Goal: Task Accomplishment & Management: Complete application form

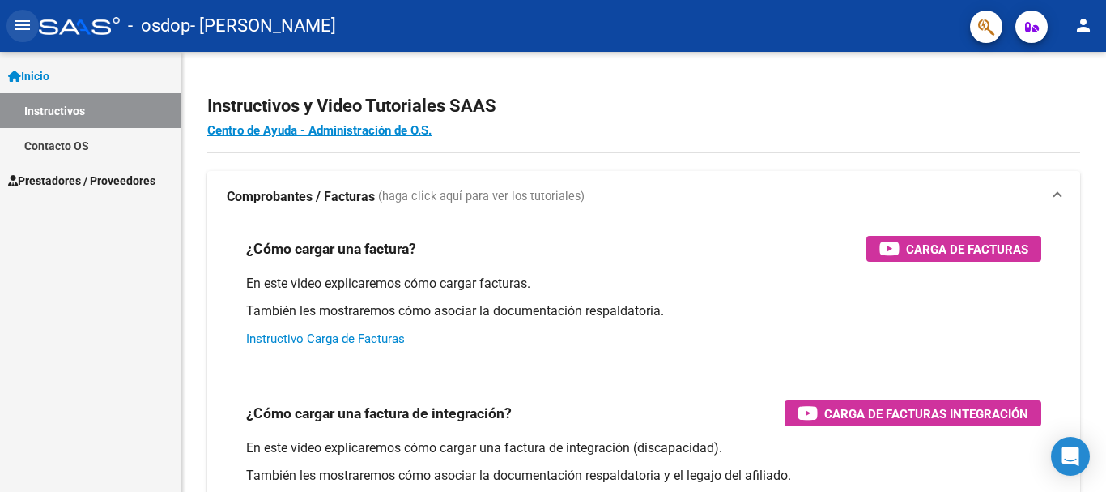
click at [19, 21] on mat-icon "menu" at bounding box center [22, 24] width 19 height 19
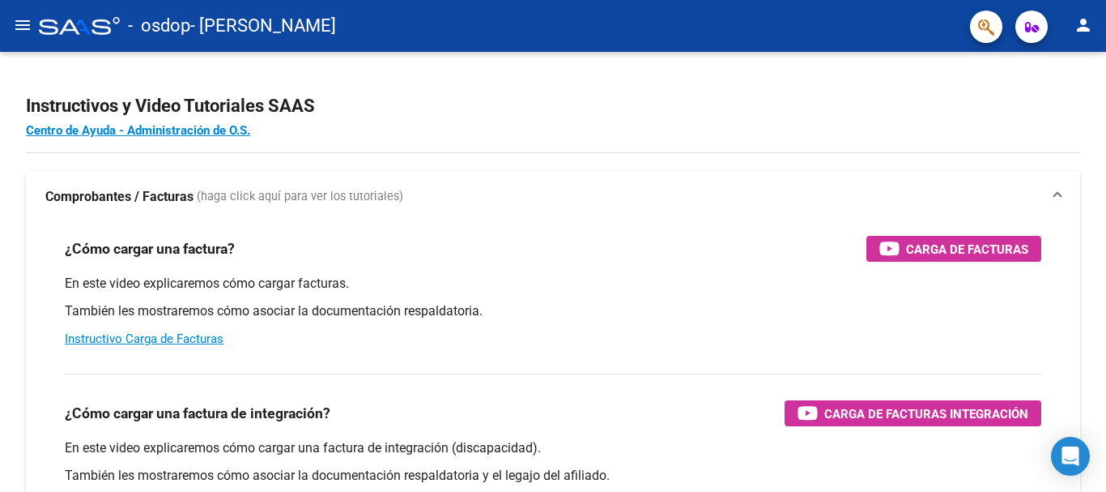
click at [19, 21] on mat-icon "menu" at bounding box center [22, 24] width 19 height 19
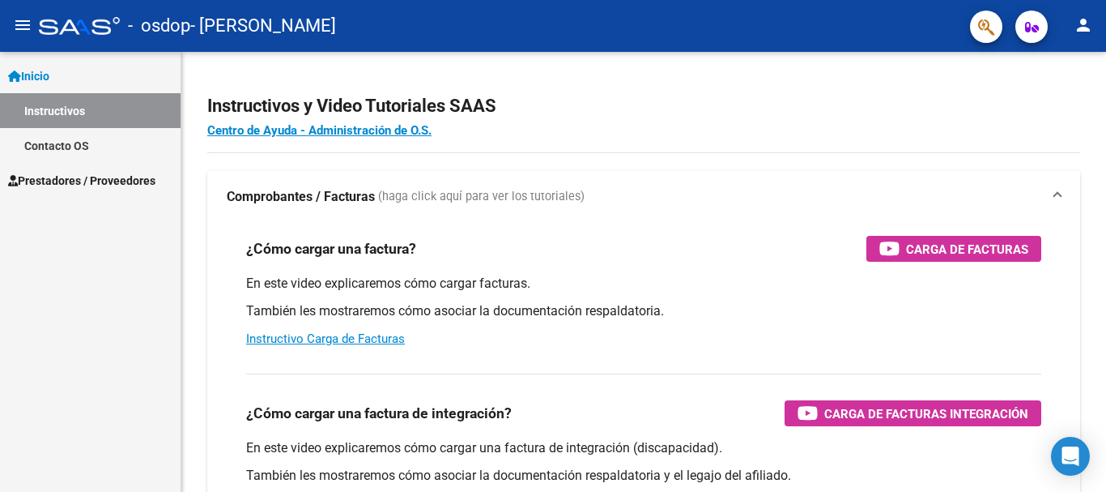
click at [47, 185] on span "Prestadores / Proveedores" at bounding box center [81, 181] width 147 height 18
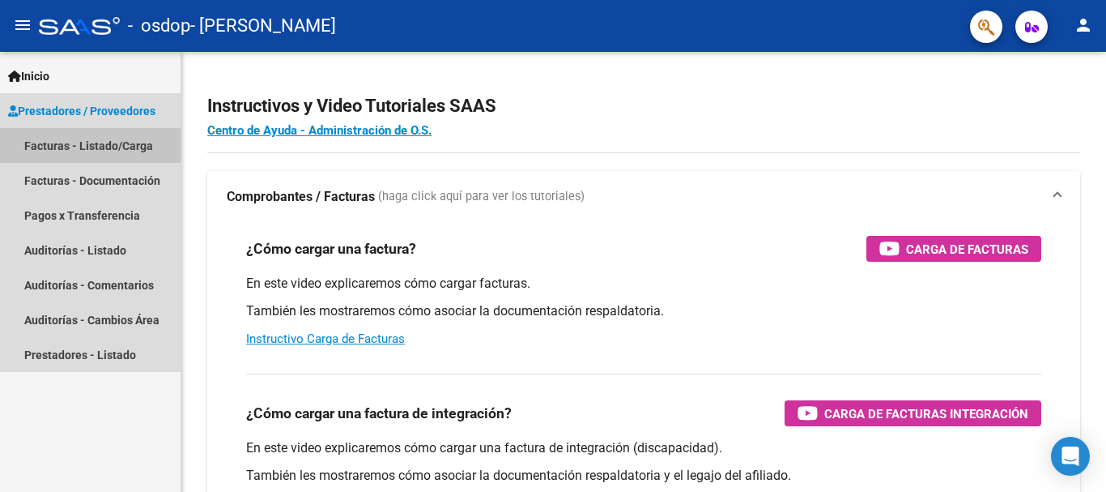
click at [90, 143] on link "Facturas - Listado/Carga" at bounding box center [90, 145] width 181 height 35
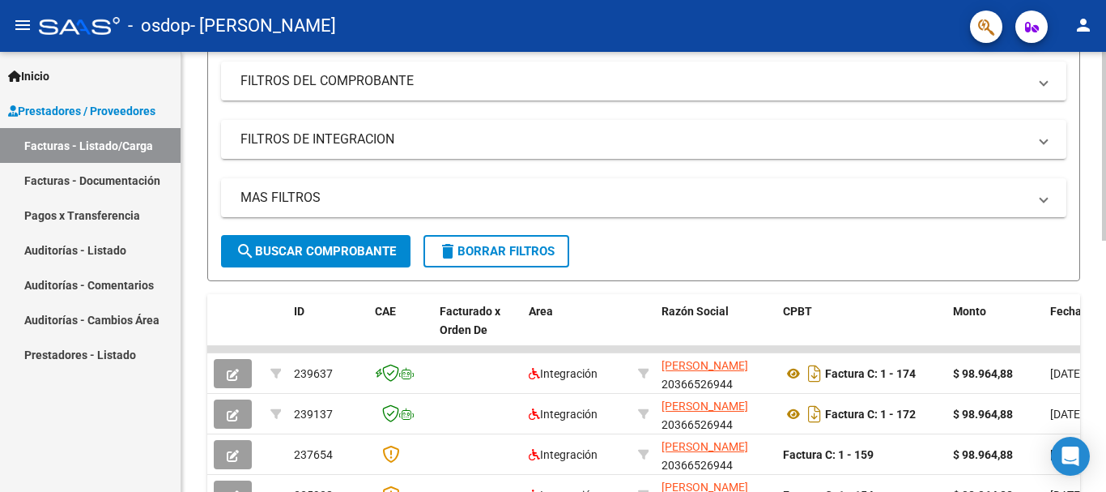
scroll to position [214, 0]
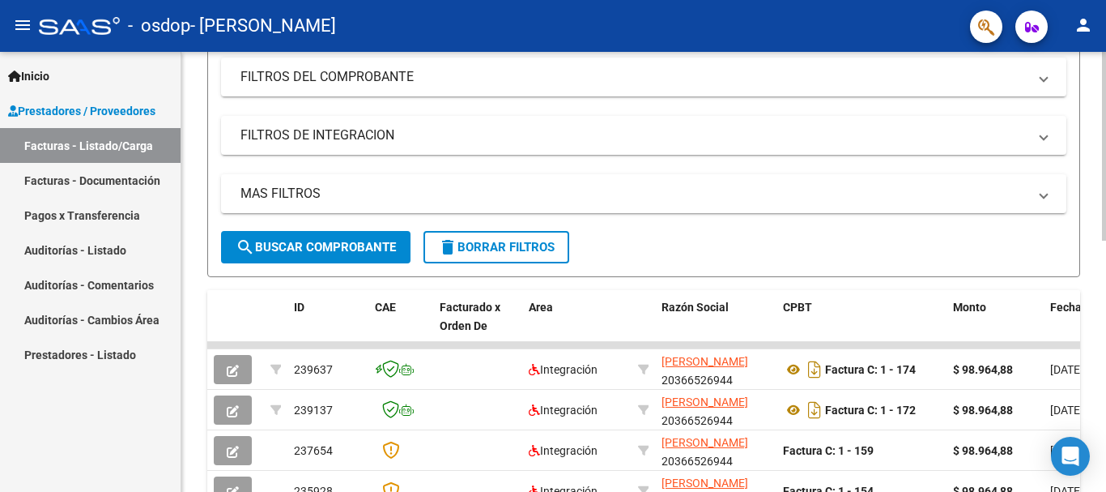
click at [1093, 278] on div at bounding box center [1104, 240] width 4 height 189
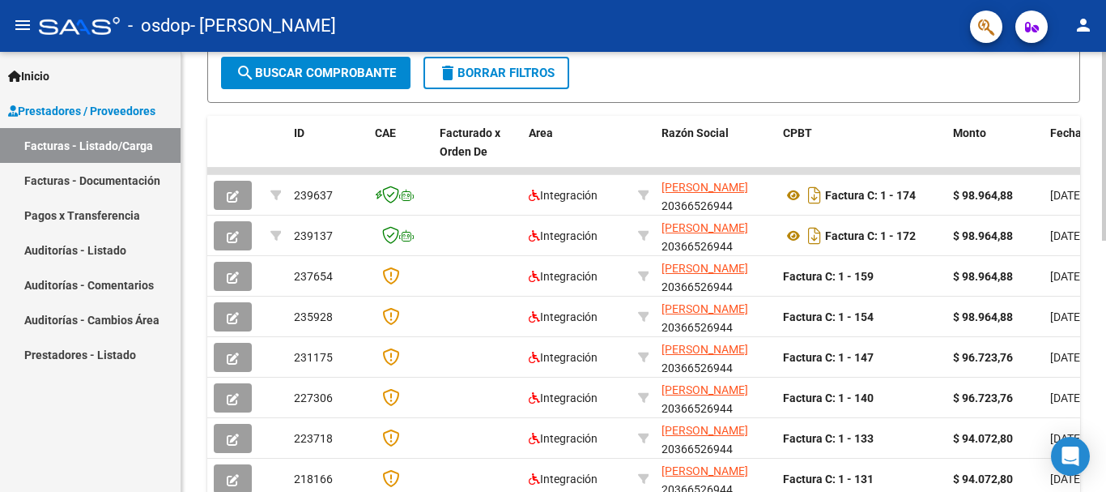
scroll to position [390, 0]
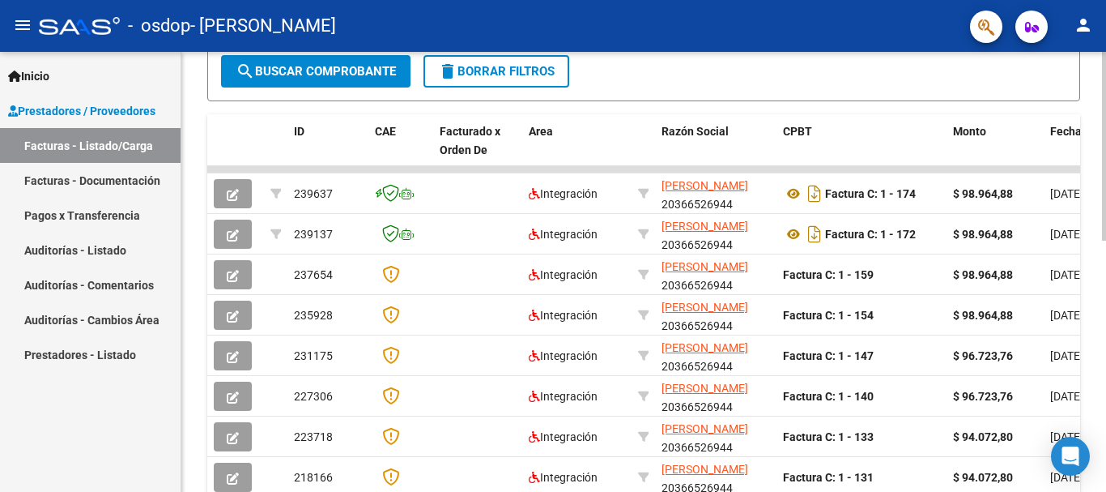
click at [1093, 351] on div at bounding box center [1104, 317] width 4 height 189
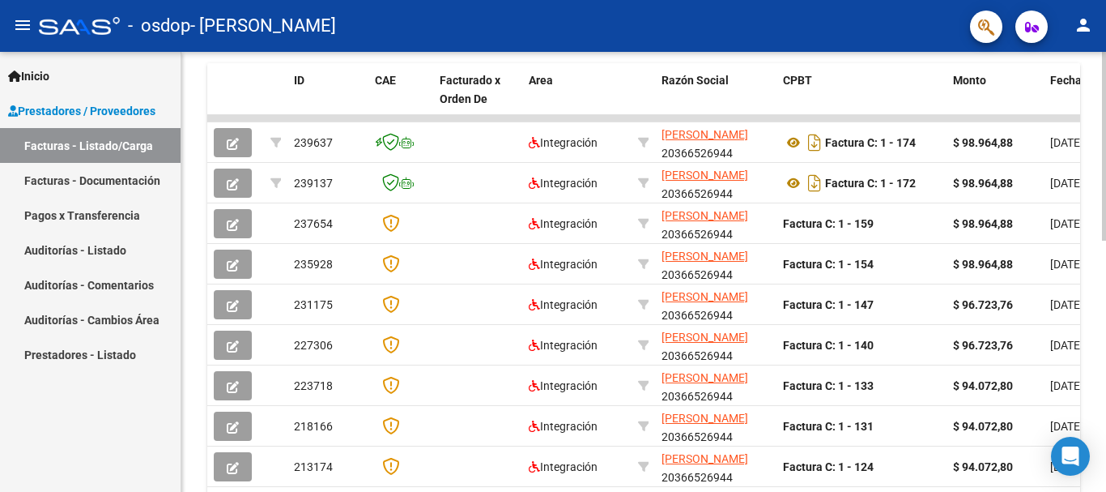
scroll to position [442, 0]
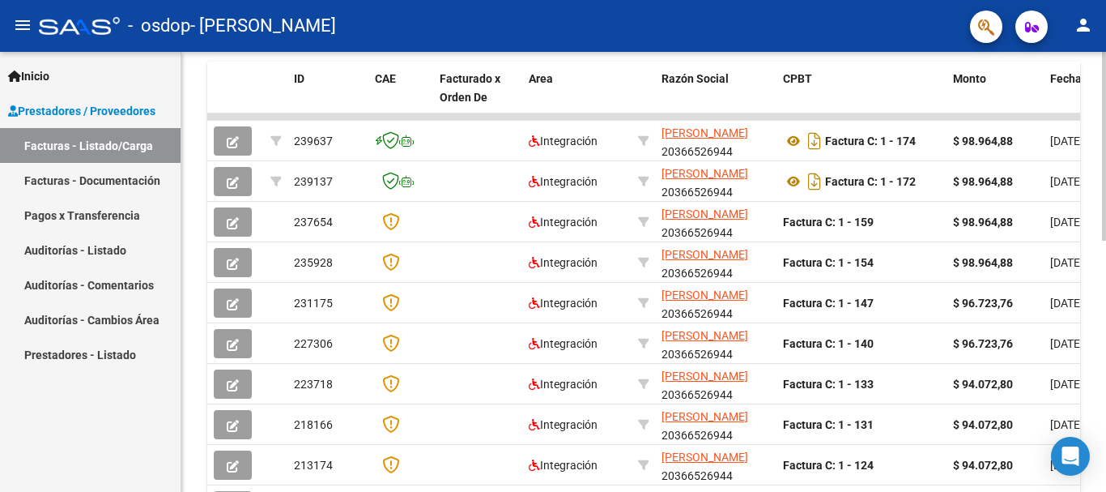
click at [1093, 373] on div at bounding box center [1104, 339] width 4 height 189
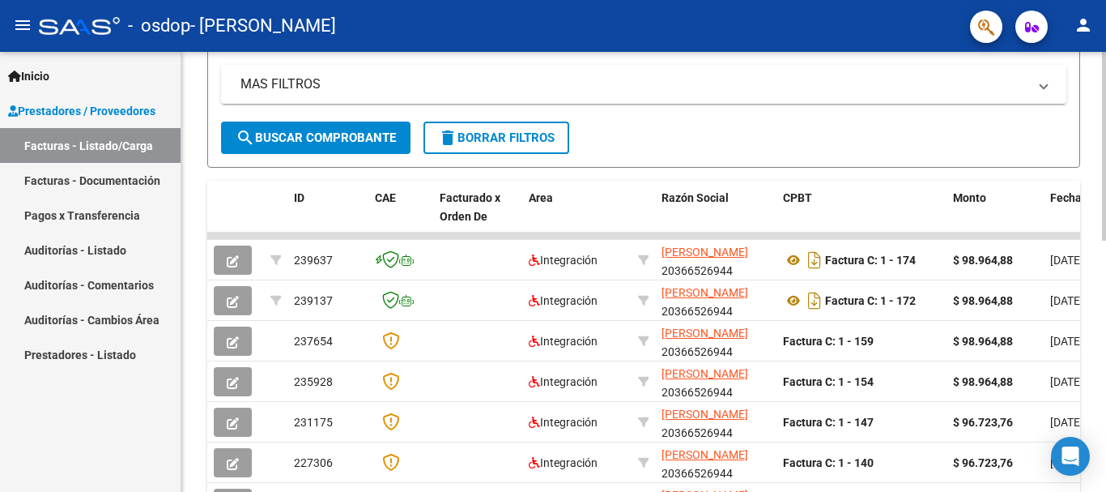
scroll to position [306, 0]
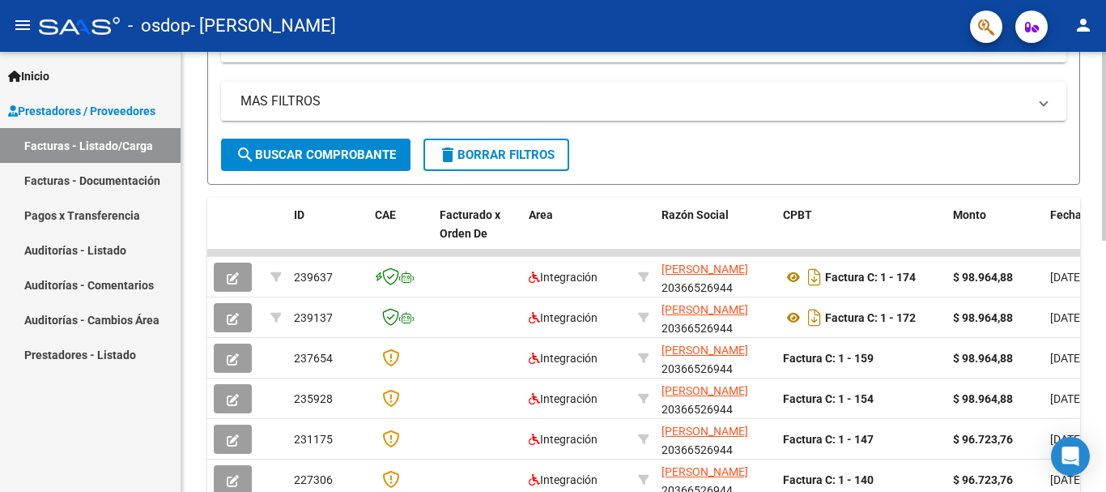
click at [1093, 244] on div at bounding box center [1104, 280] width 4 height 189
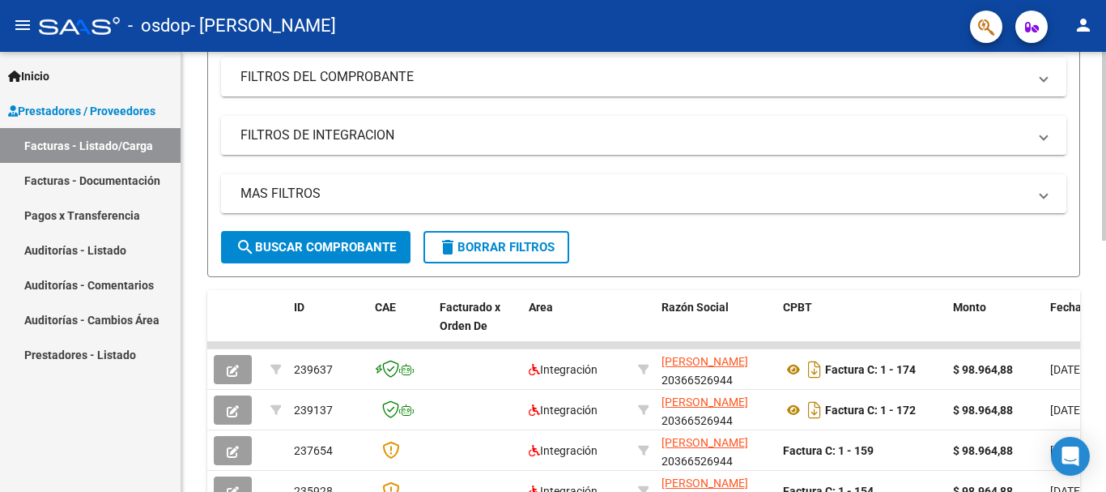
scroll to position [170, 0]
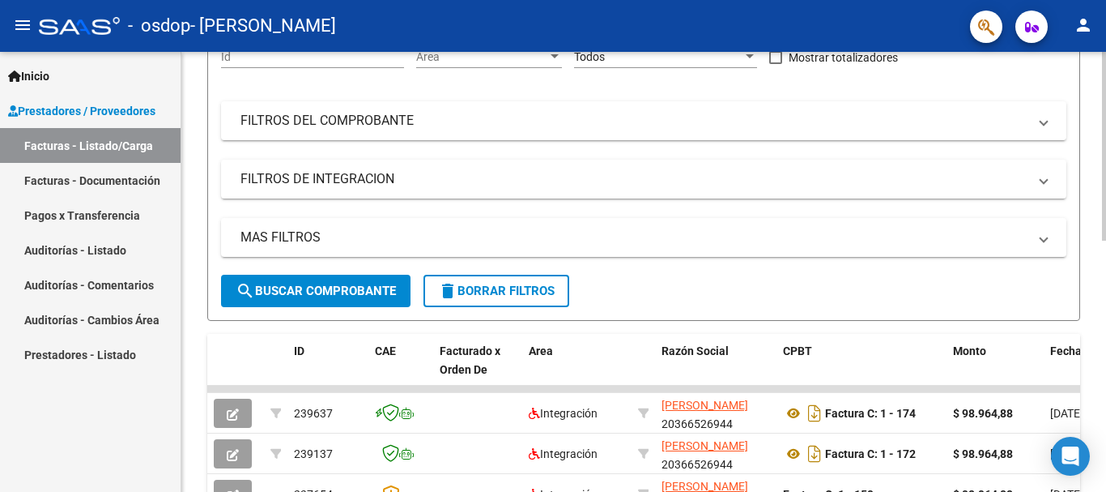
click at [1093, 185] on div at bounding box center [1104, 220] width 4 height 189
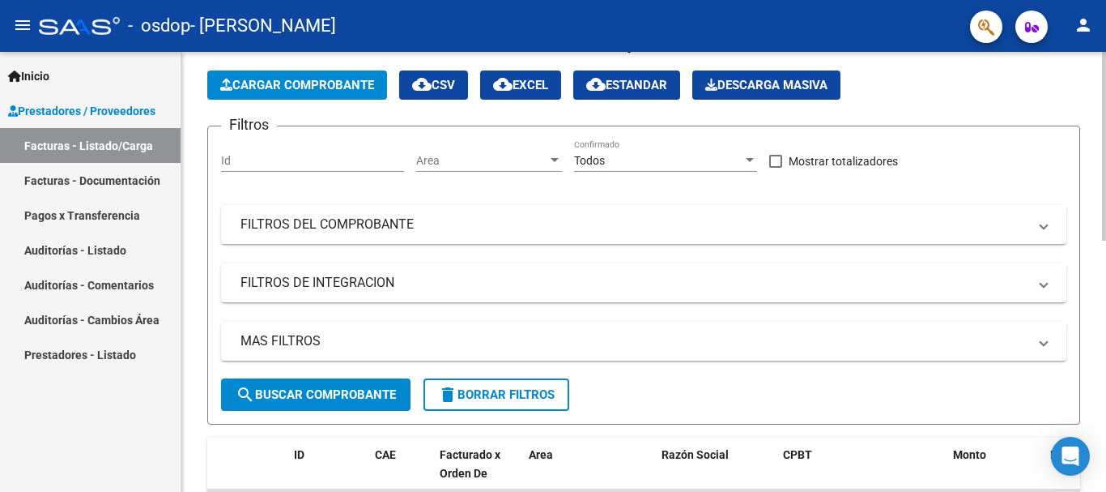
scroll to position [61, 0]
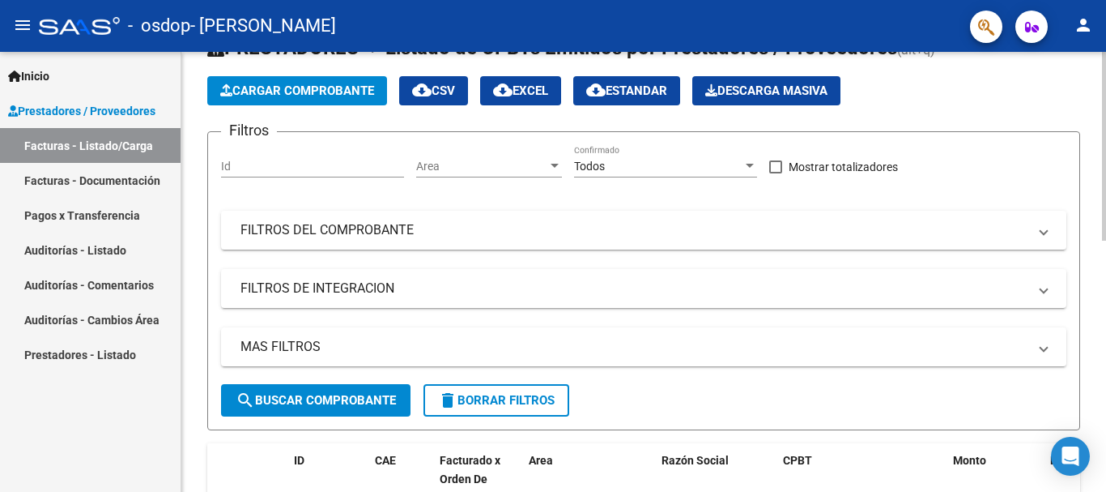
click at [1093, 143] on div at bounding box center [1104, 173] width 4 height 189
click at [343, 95] on span "Cargar Comprobante" at bounding box center [297, 90] width 154 height 15
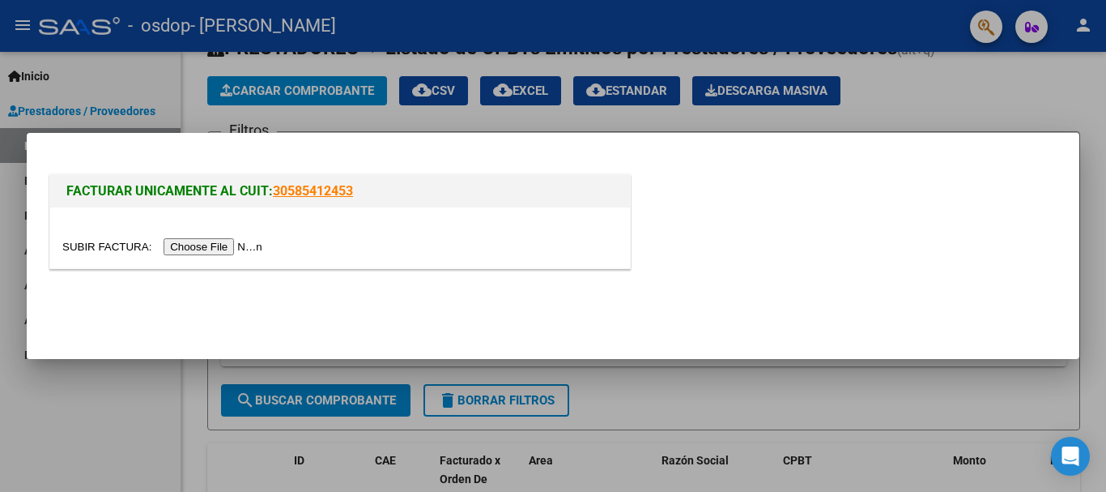
click at [243, 248] on input "file" at bounding box center [164, 246] width 205 height 17
click at [255, 243] on input "file" at bounding box center [164, 246] width 205 height 17
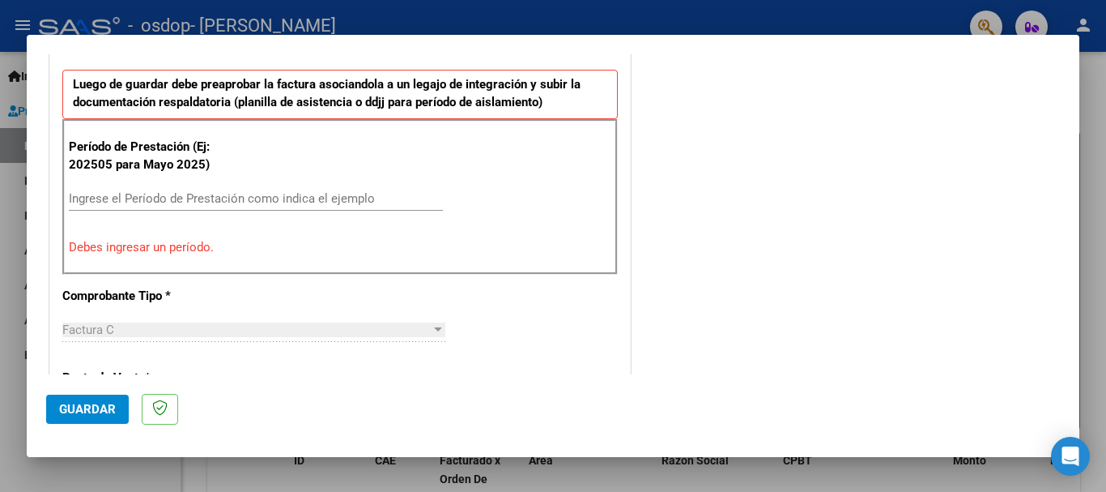
scroll to position [474, 0]
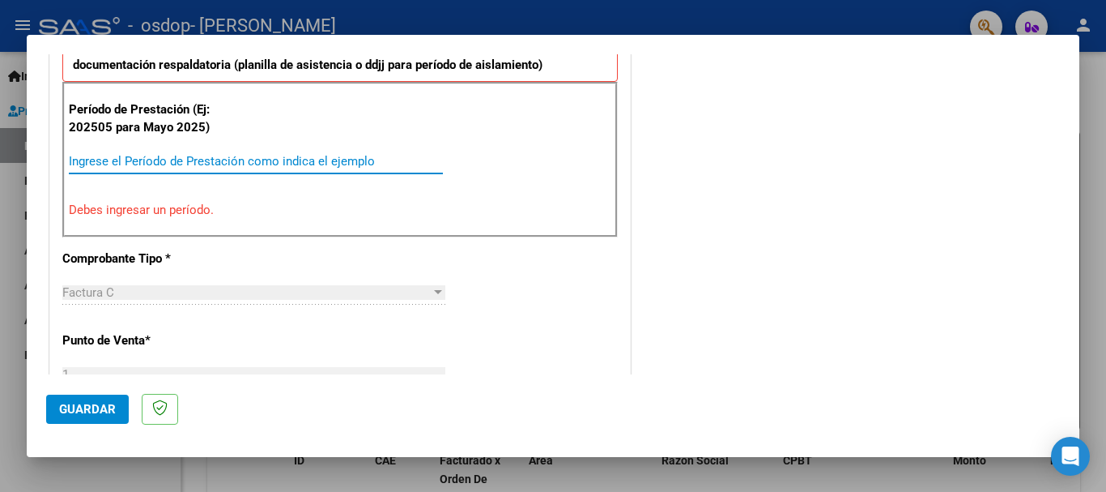
click at [385, 160] on input "Ingrese el Período de Prestación como indica el ejemplo" at bounding box center [256, 161] width 374 height 15
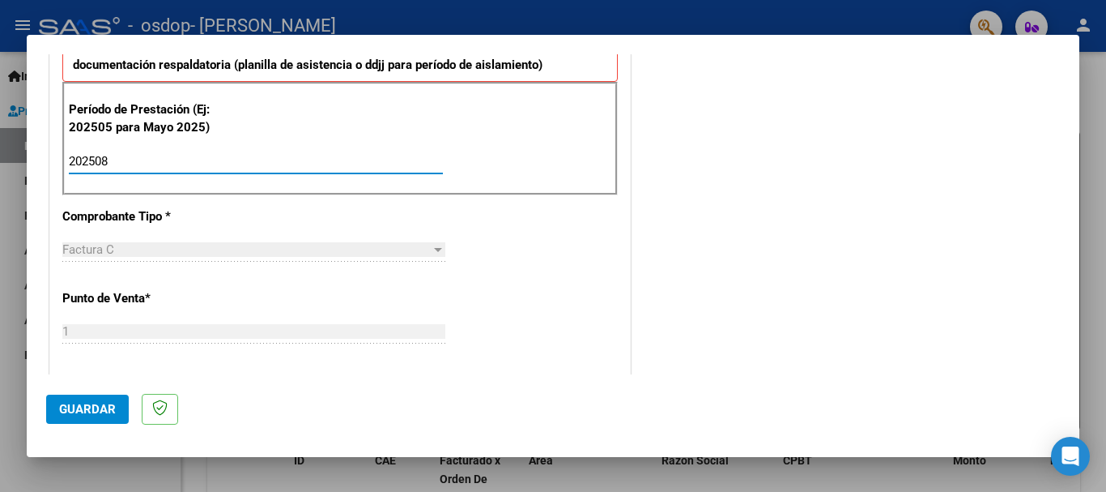
type input "202508"
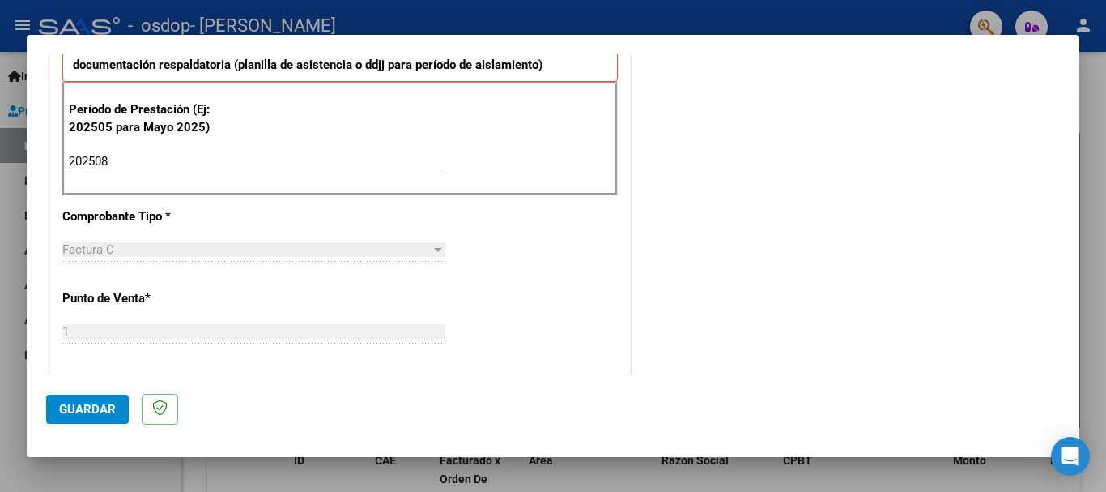
click at [753, 155] on div "COMENTARIOS Comentarios del Prestador / Gerenciador:" at bounding box center [847, 301] width 426 height 1407
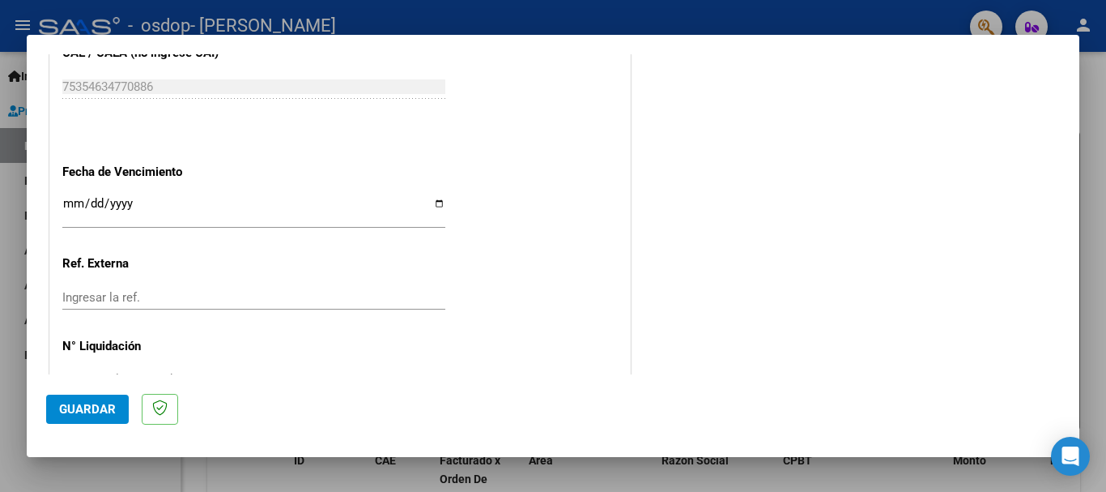
scroll to position [1089, 0]
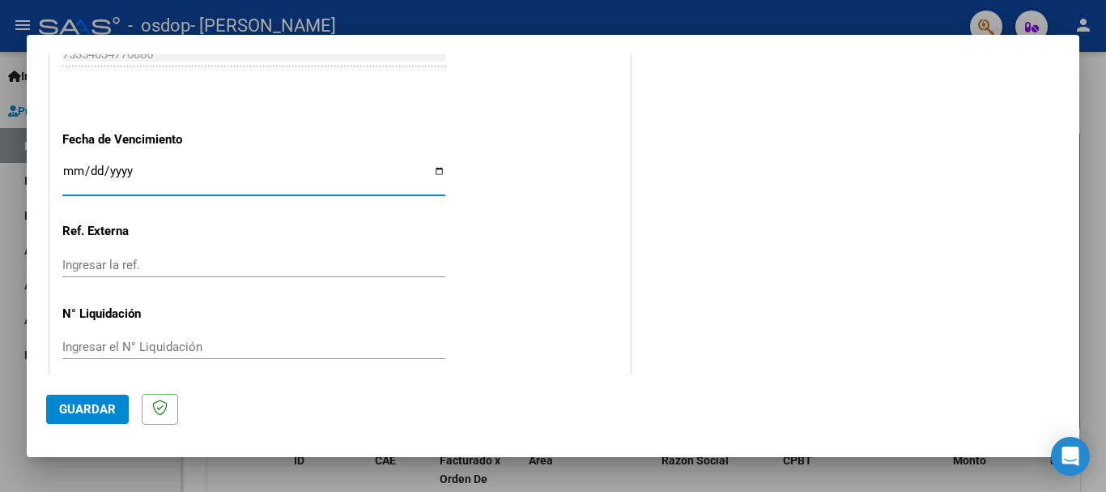
click at [310, 173] on input "Ingresar la fecha" at bounding box center [253, 177] width 383 height 26
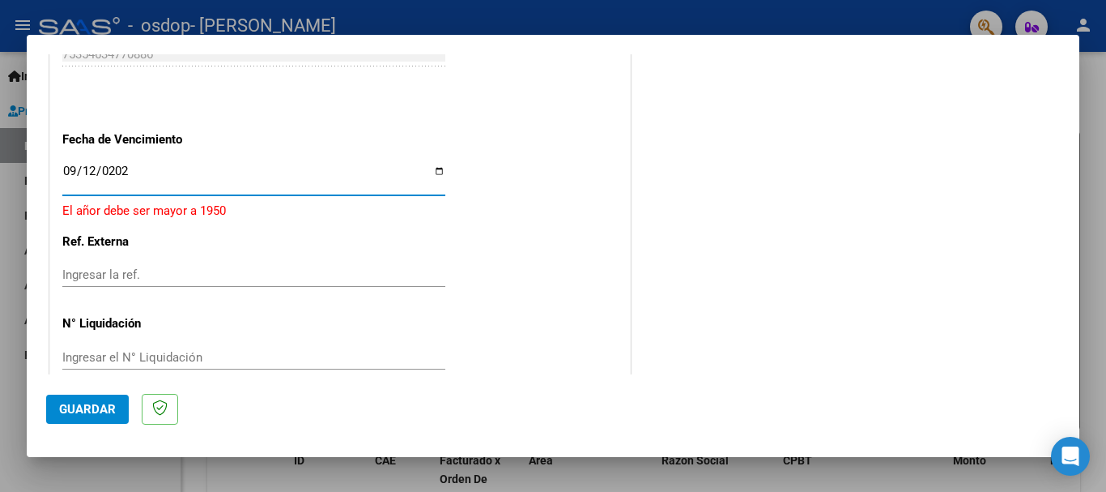
type input "[DATE]"
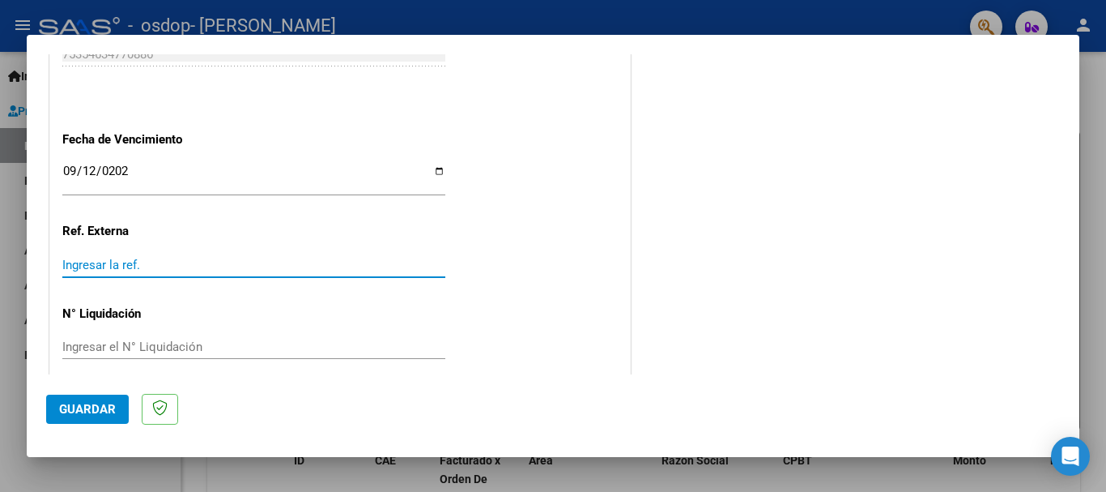
click at [347, 266] on input "Ingresar la ref." at bounding box center [253, 265] width 383 height 15
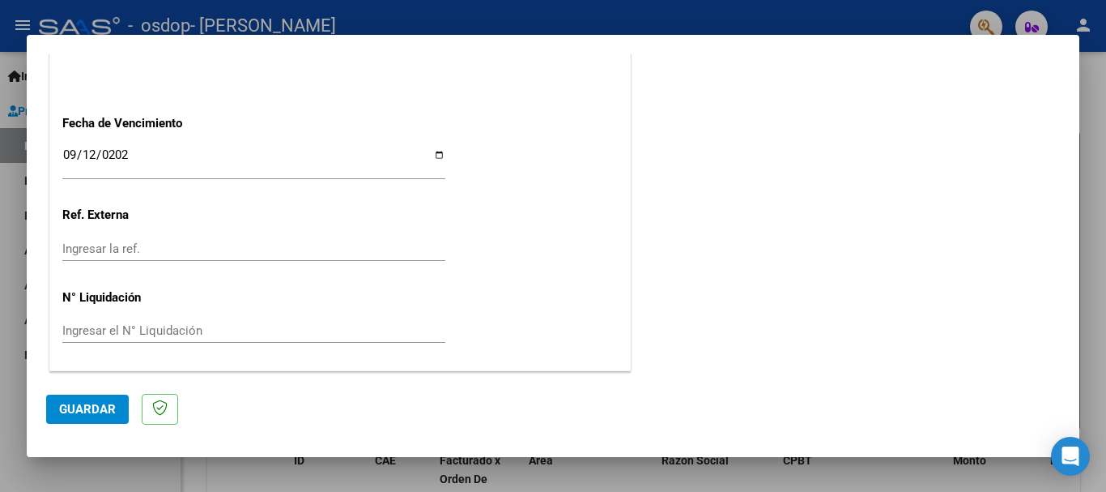
click at [97, 411] on span "Guardar" at bounding box center [87, 409] width 57 height 15
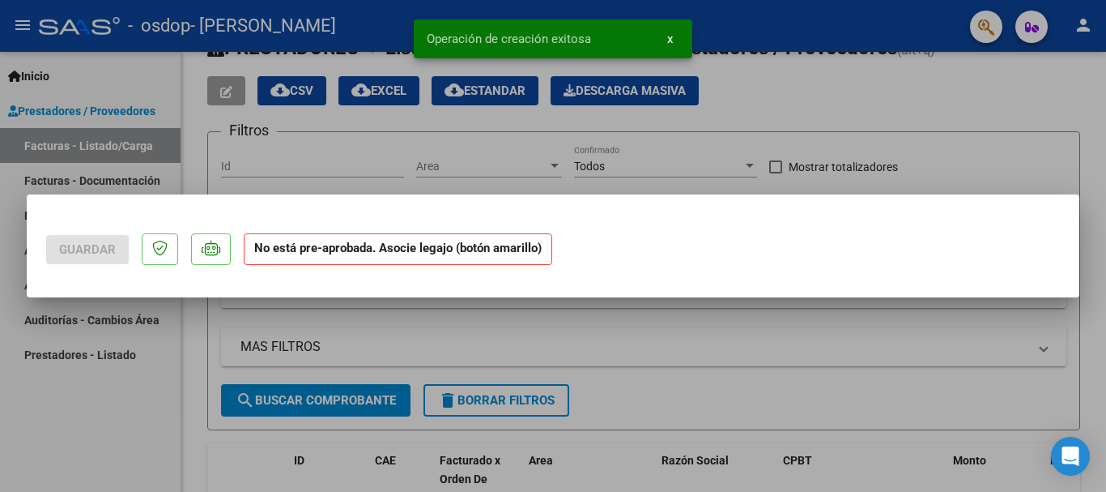
scroll to position [0, 0]
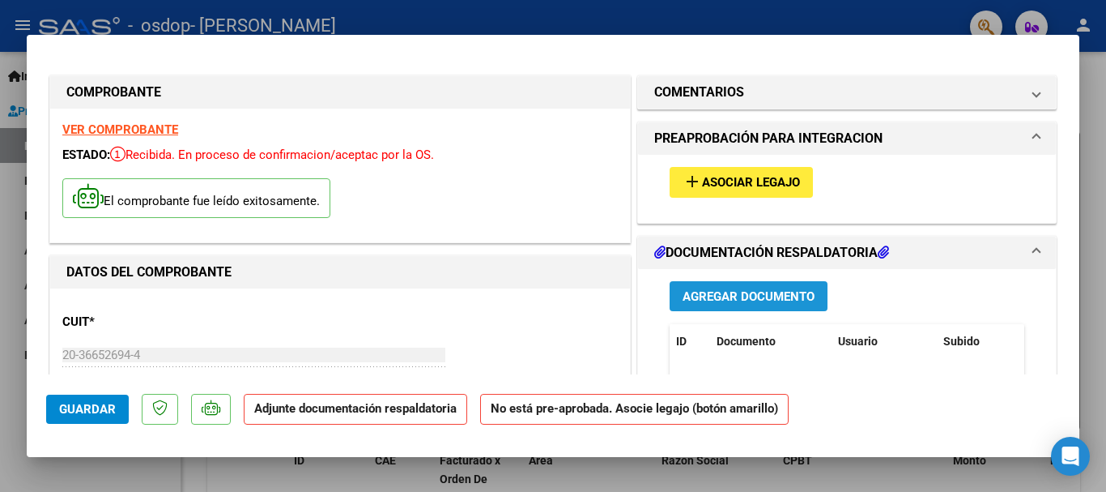
click at [747, 295] on span "Agregar Documento" at bounding box center [749, 296] width 132 height 15
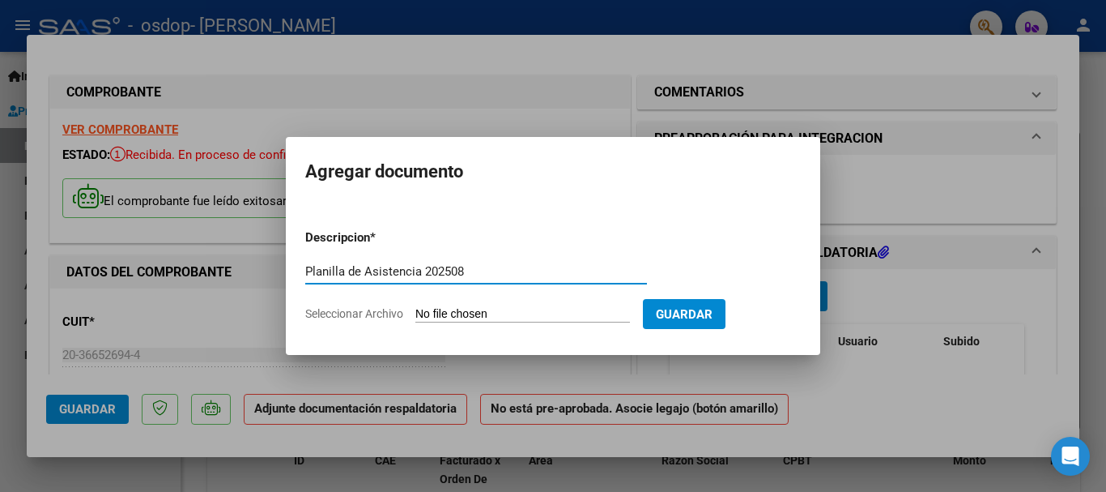
type input "Planilla de Asistencia 202508"
click at [605, 312] on input "Seleccionar Archivo" at bounding box center [522, 314] width 215 height 15
type input "C:\fakepath\MiloHernandezAgo2025.jpeg"
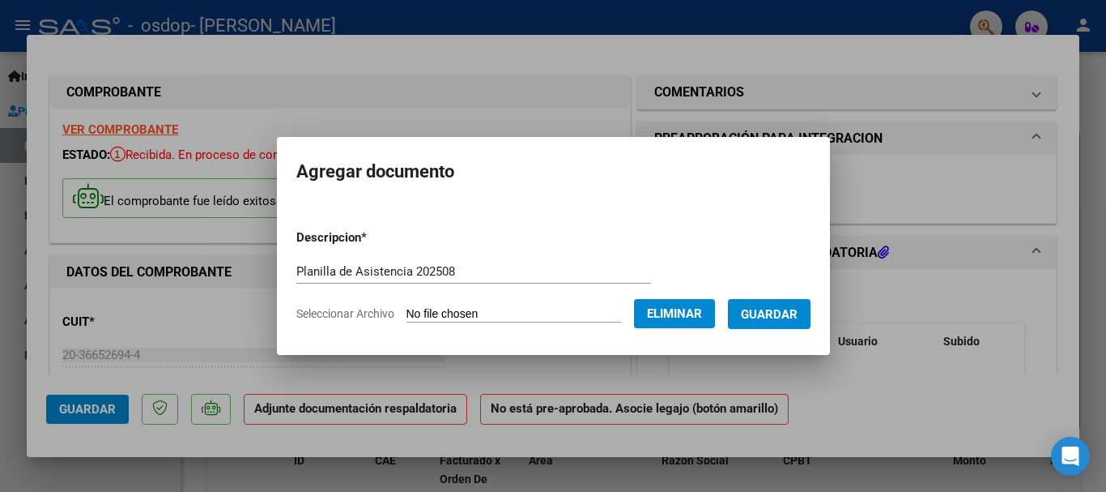
click at [784, 313] on span "Guardar" at bounding box center [769, 314] width 57 height 15
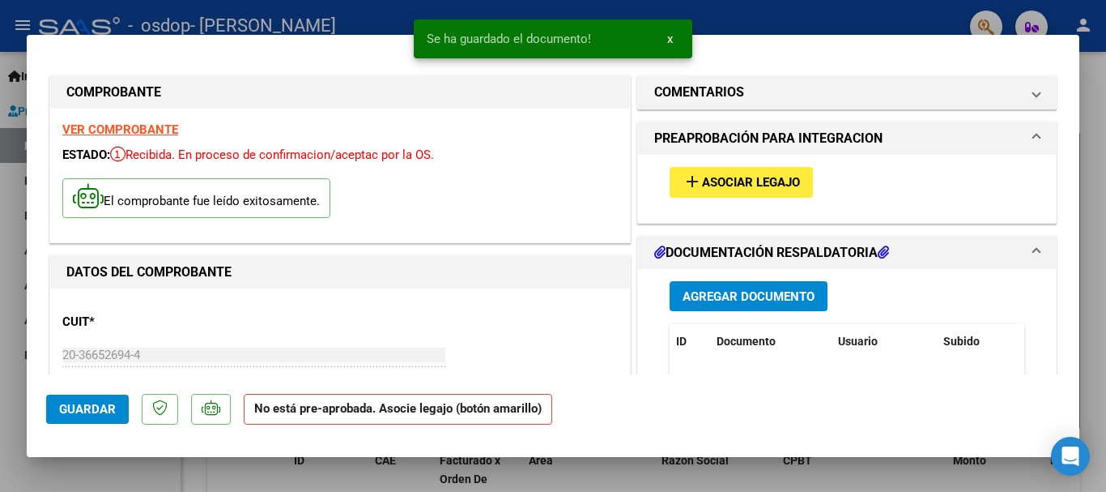
click at [700, 392] on mat-dialog-actions "Guardar No está pre-aprobada. Asocie legajo (botón amarillo)" at bounding box center [553, 406] width 1014 height 64
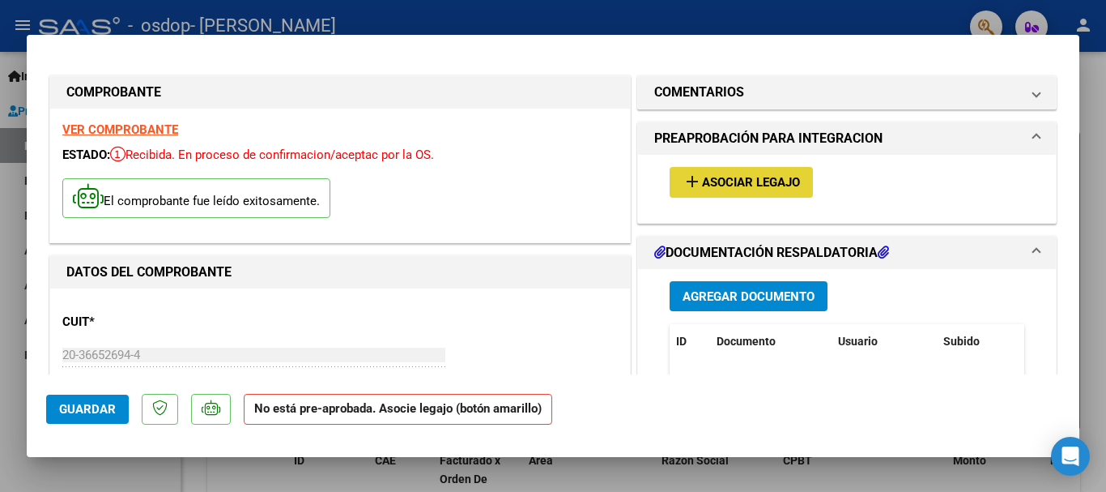
click at [769, 185] on span "Asociar Legajo" at bounding box center [751, 183] width 98 height 15
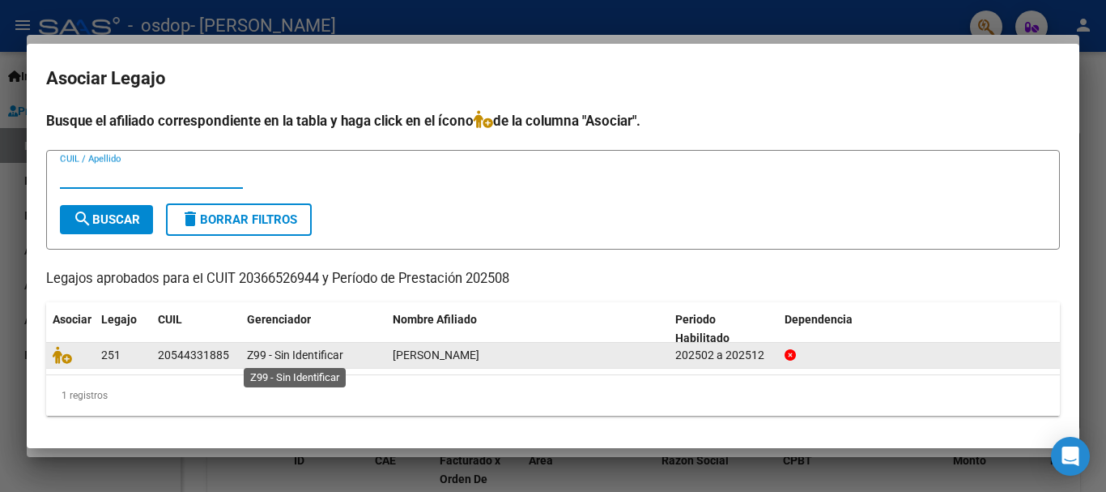
click at [287, 352] on span "Z99 - Sin Identificar" at bounding box center [295, 354] width 96 height 13
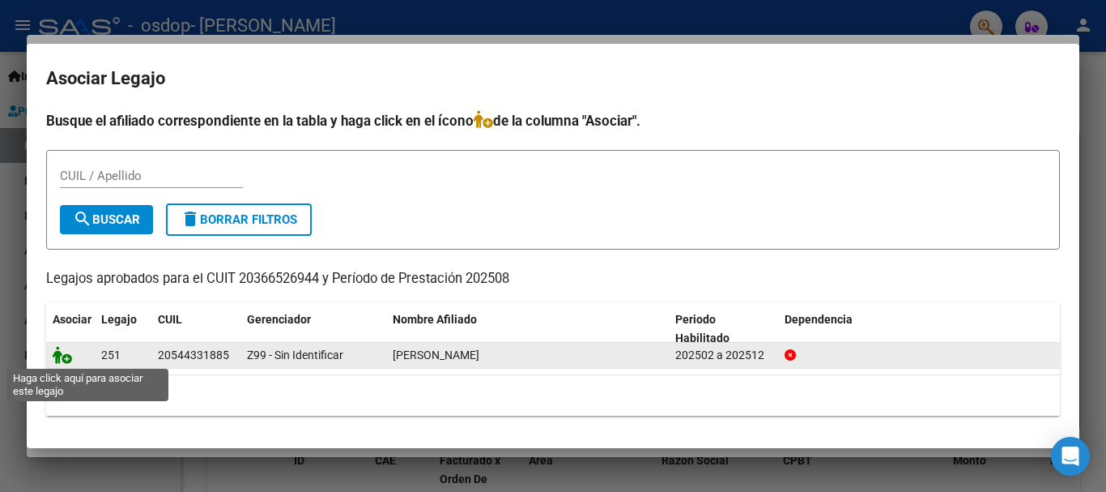
click at [66, 357] on icon at bounding box center [62, 355] width 19 height 18
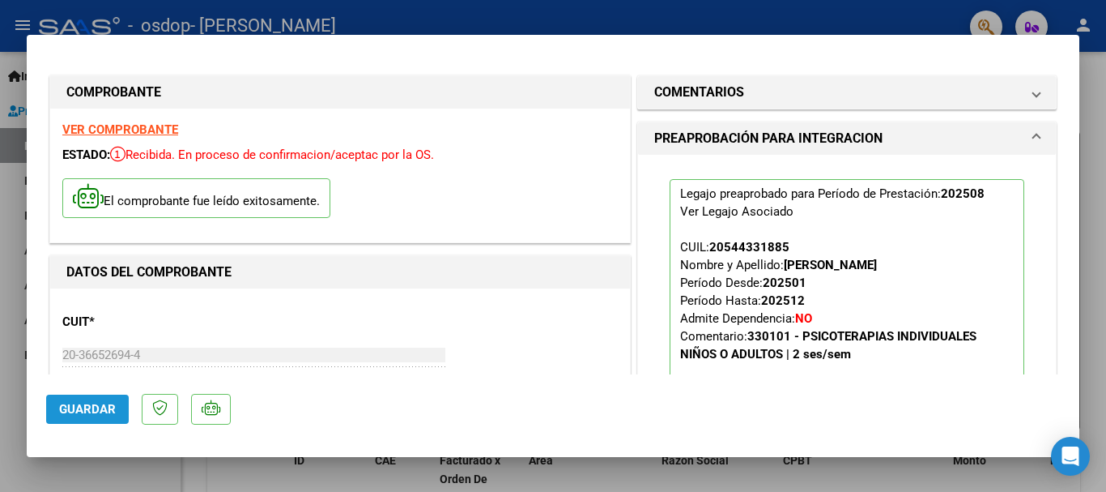
click at [88, 402] on span "Guardar" at bounding box center [87, 409] width 57 height 15
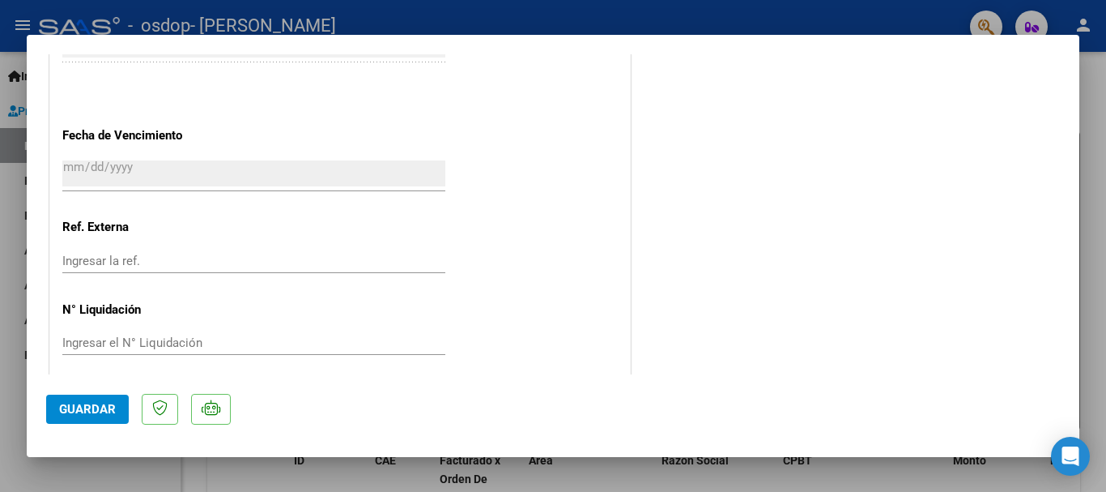
scroll to position [1126, 0]
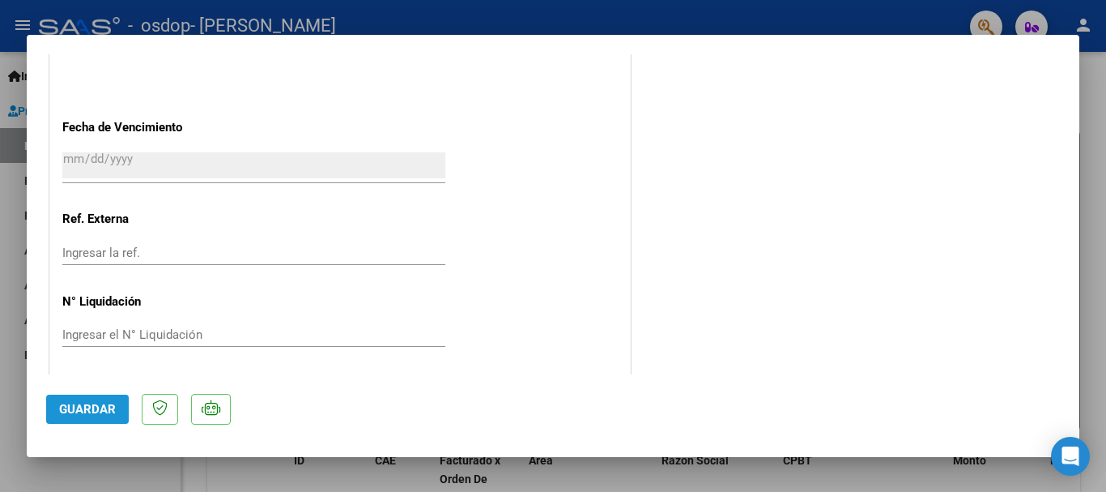
click at [100, 406] on span "Guardar" at bounding box center [87, 409] width 57 height 15
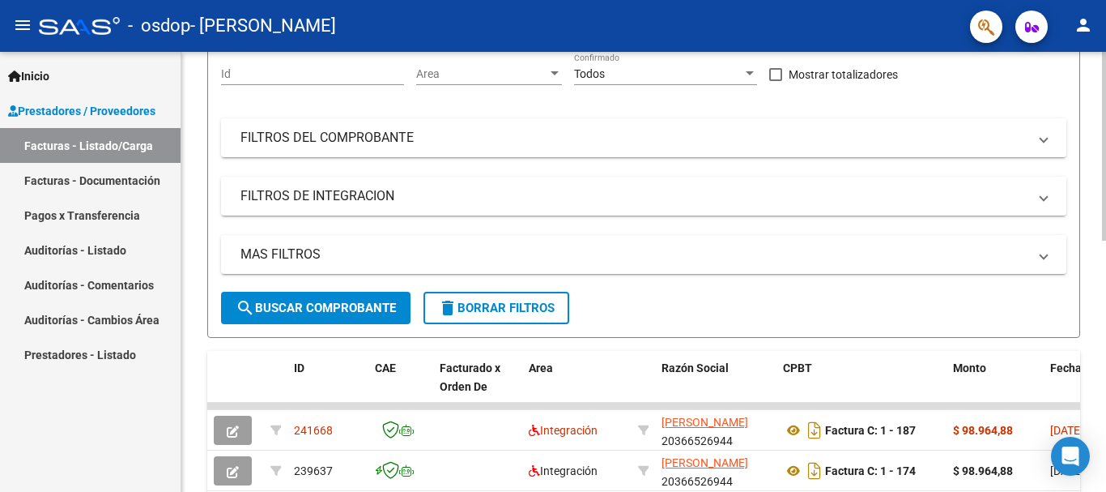
scroll to position [65, 0]
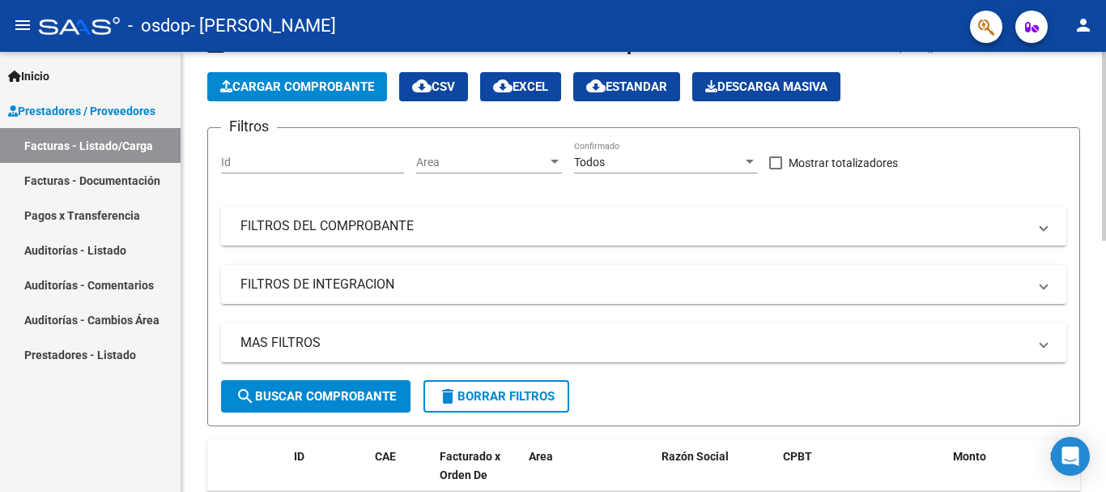
click at [1093, 142] on div at bounding box center [1104, 174] width 4 height 189
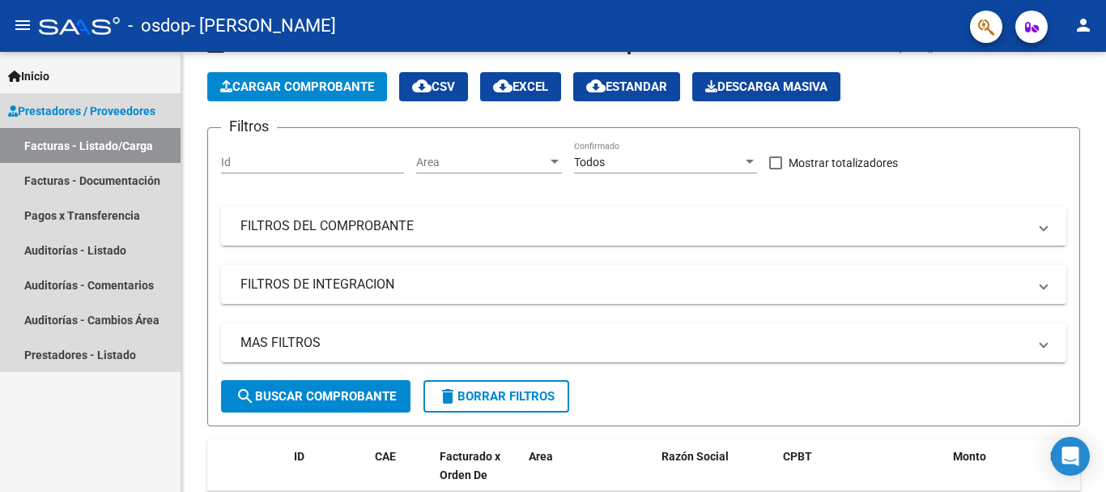
click at [135, 146] on link "Facturas - Listado/Carga" at bounding box center [90, 145] width 181 height 35
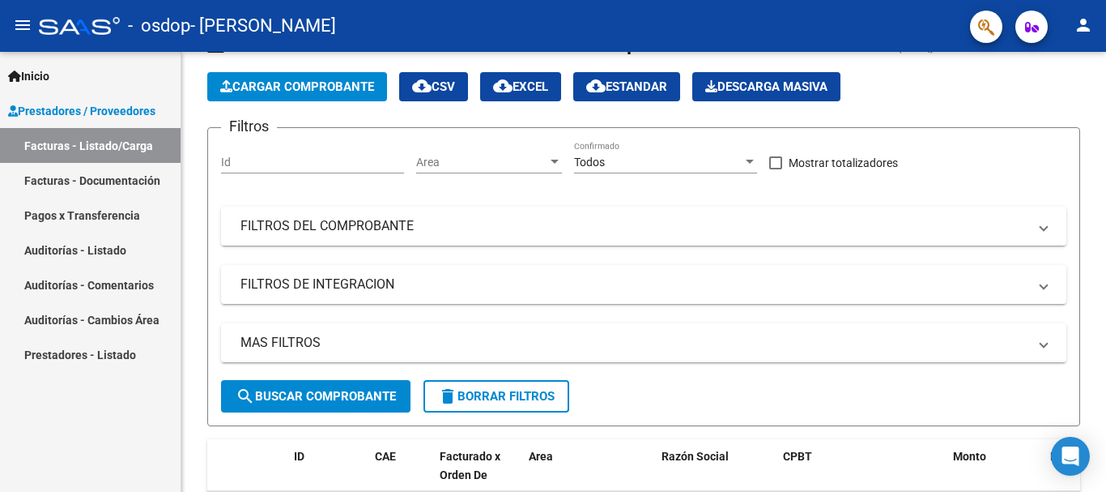
click at [127, 179] on link "Facturas - Documentación" at bounding box center [90, 180] width 181 height 35
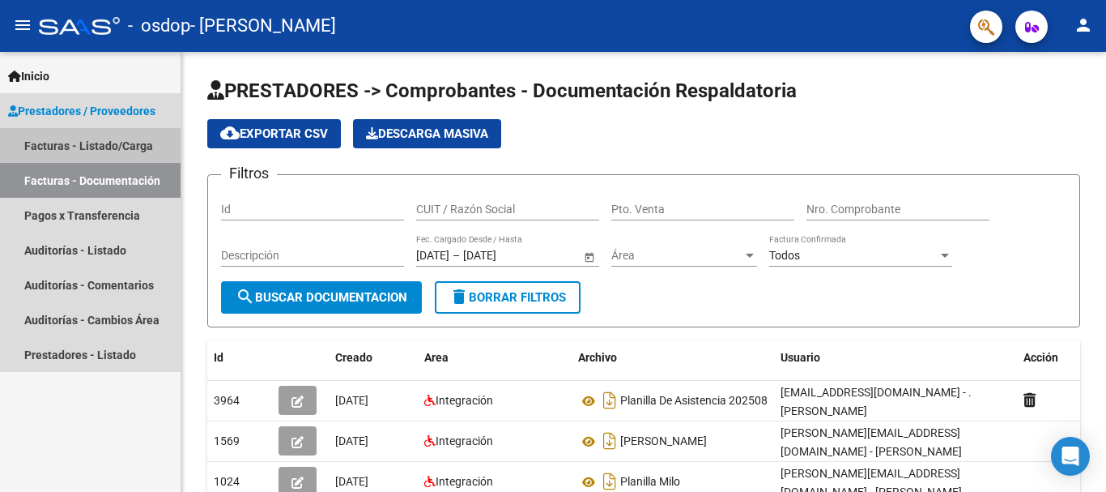
click at [134, 141] on link "Facturas - Listado/Carga" at bounding box center [90, 145] width 181 height 35
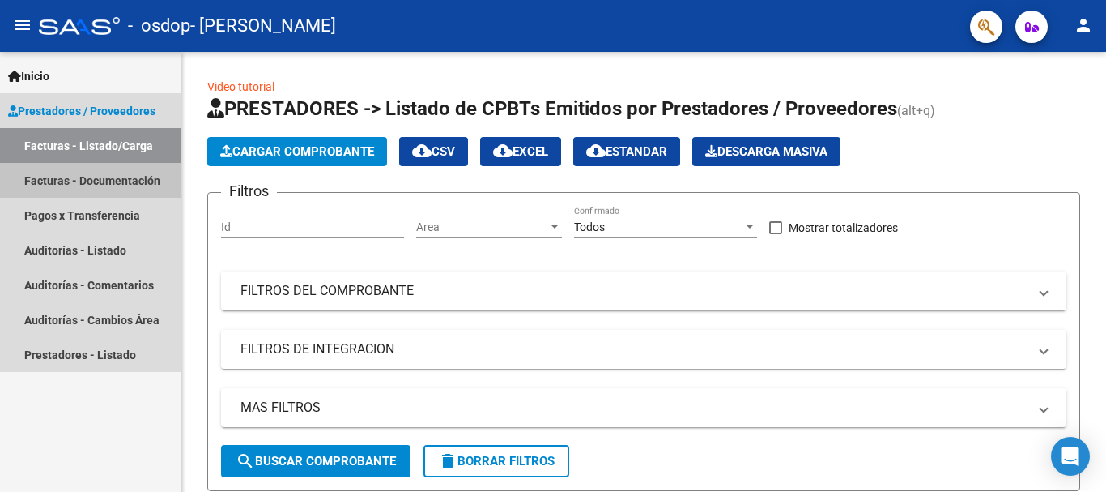
click at [131, 172] on link "Facturas - Documentación" at bounding box center [90, 180] width 181 height 35
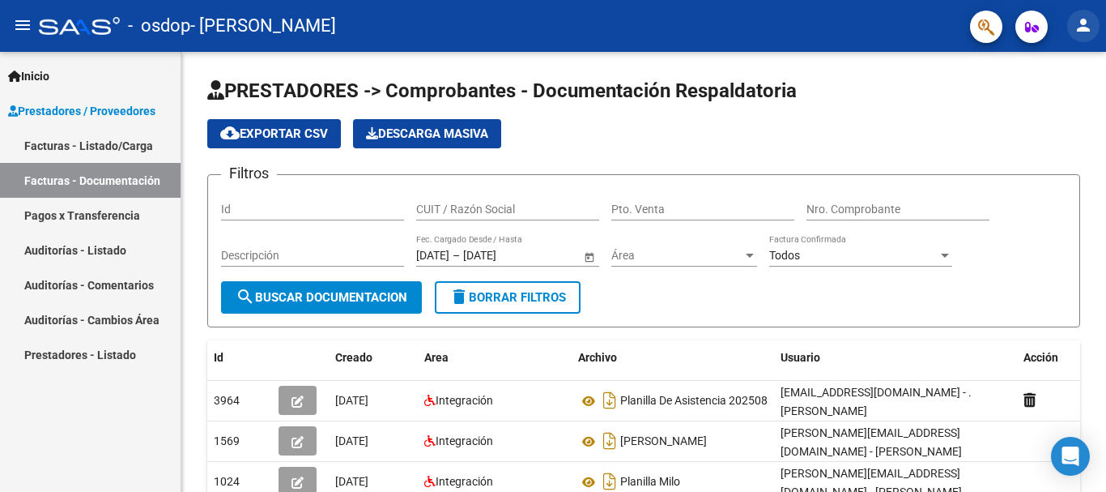
click at [1089, 21] on mat-icon "person" at bounding box center [1083, 24] width 19 height 19
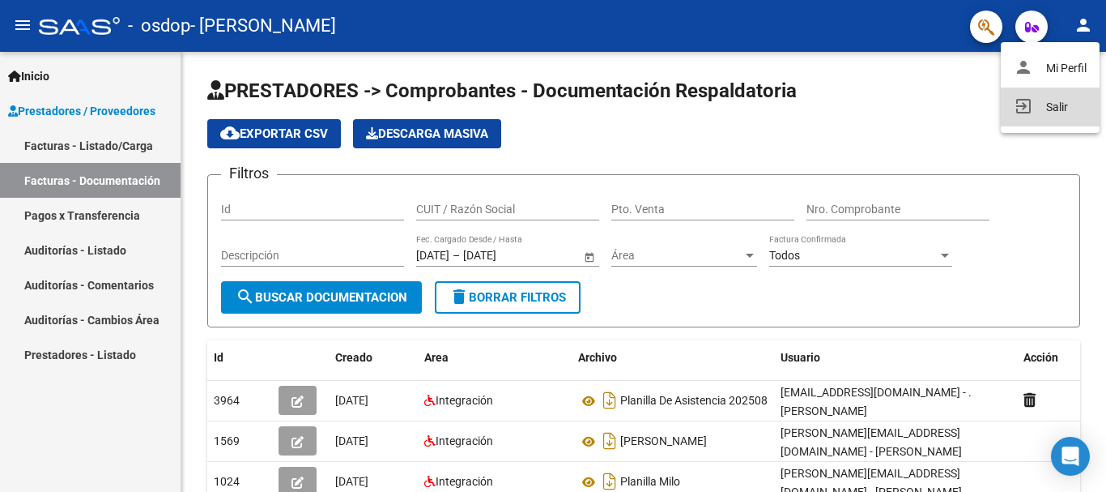
click at [1052, 102] on button "exit_to_app Salir" at bounding box center [1050, 106] width 99 height 39
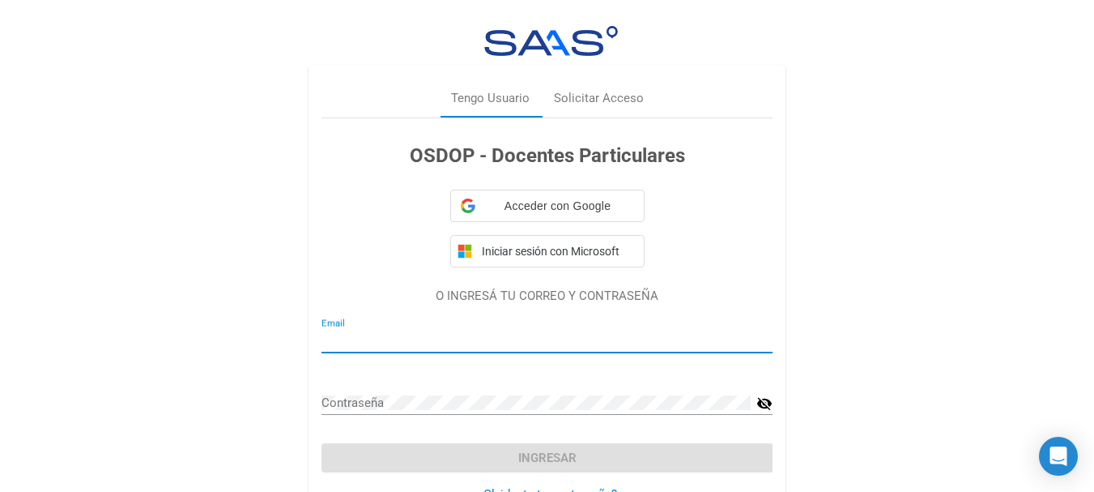
type input "[EMAIL_ADDRESS][DOMAIN_NAME]"
